Goal: Navigation & Orientation: Find specific page/section

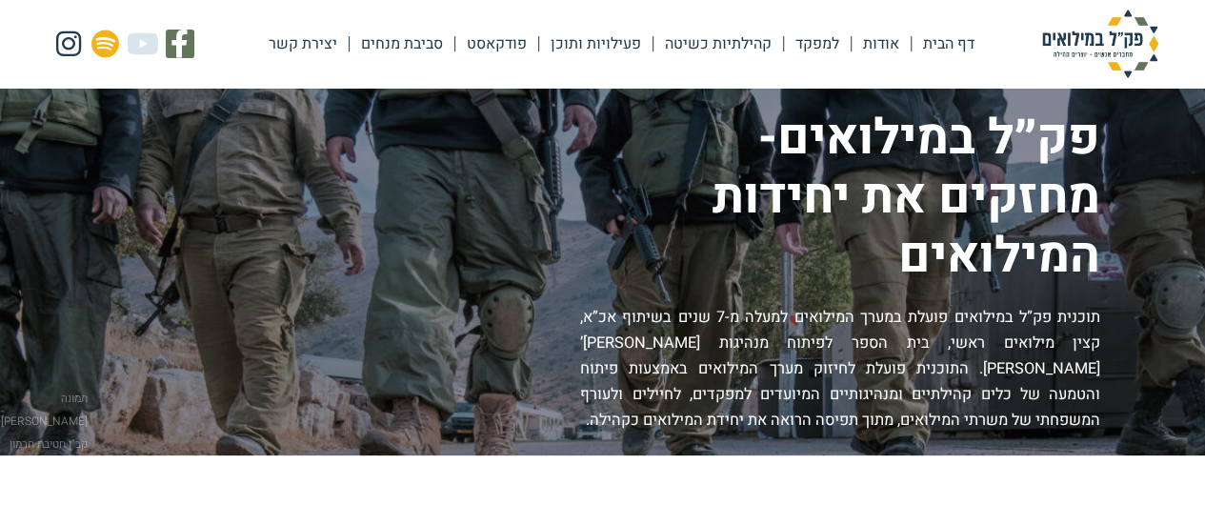
drag, startPoint x: 0, startPoint y: 0, endPoint x: 887, endPoint y: 49, distance: 888.2
click at [887, 49] on link "אודות" at bounding box center [881, 44] width 59 height 44
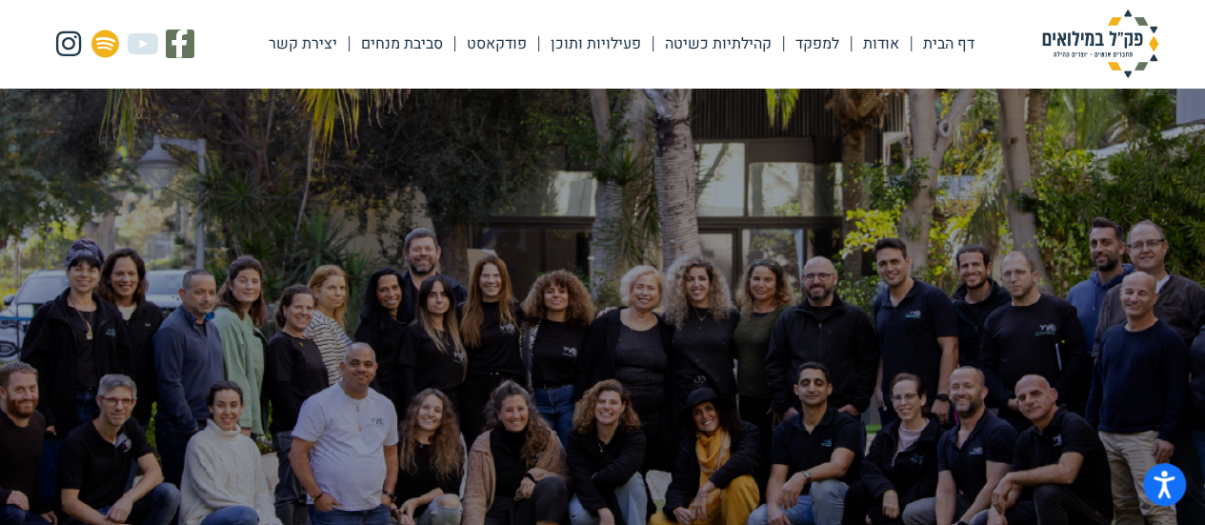
click at [328, 45] on link "יצירת קשר" at bounding box center [302, 44] width 91 height 44
click at [953, 45] on link "דף הבית" at bounding box center [949, 44] width 74 height 44
click at [884, 41] on link "אודות" at bounding box center [881, 44] width 59 height 44
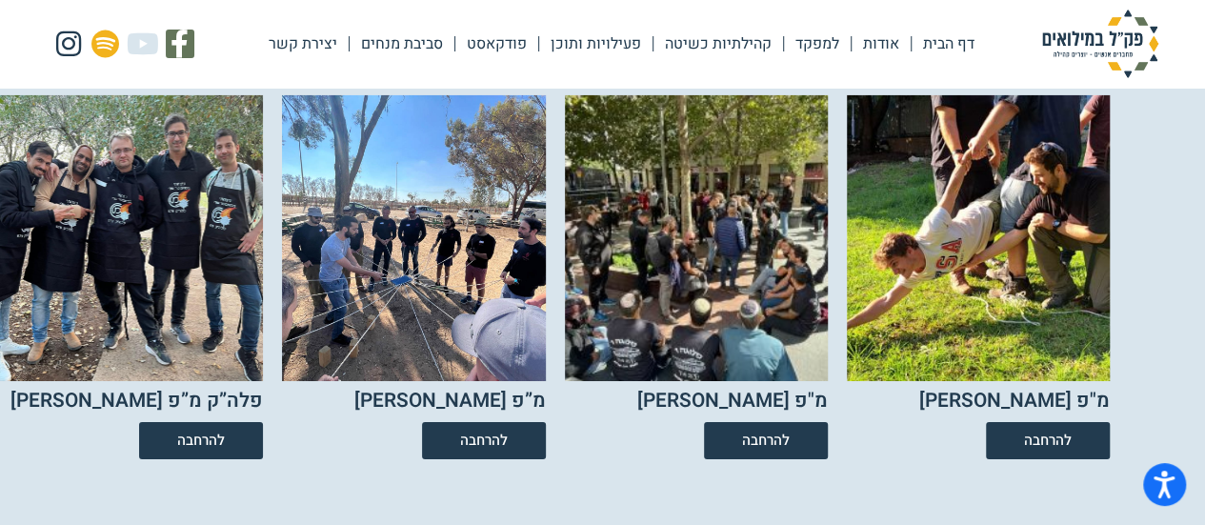
scroll to position [3525, 0]
